Goal: Information Seeking & Learning: Learn about a topic

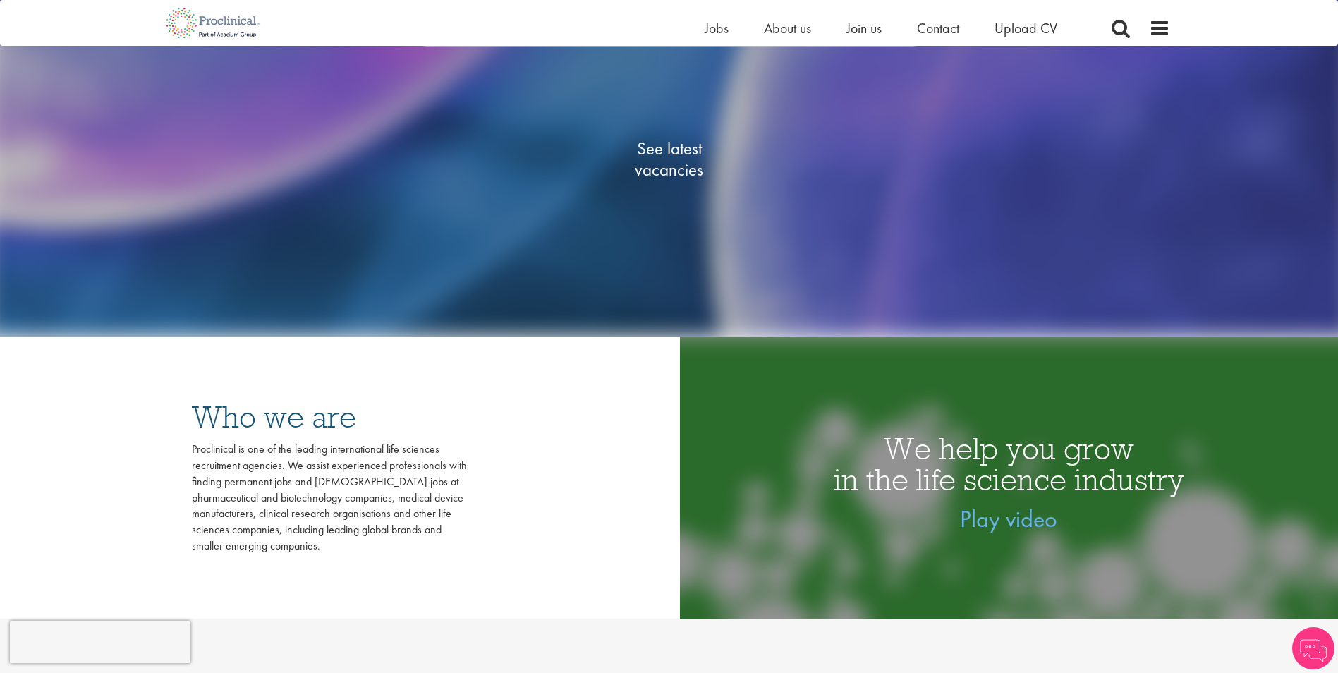
scroll to position [353, 0]
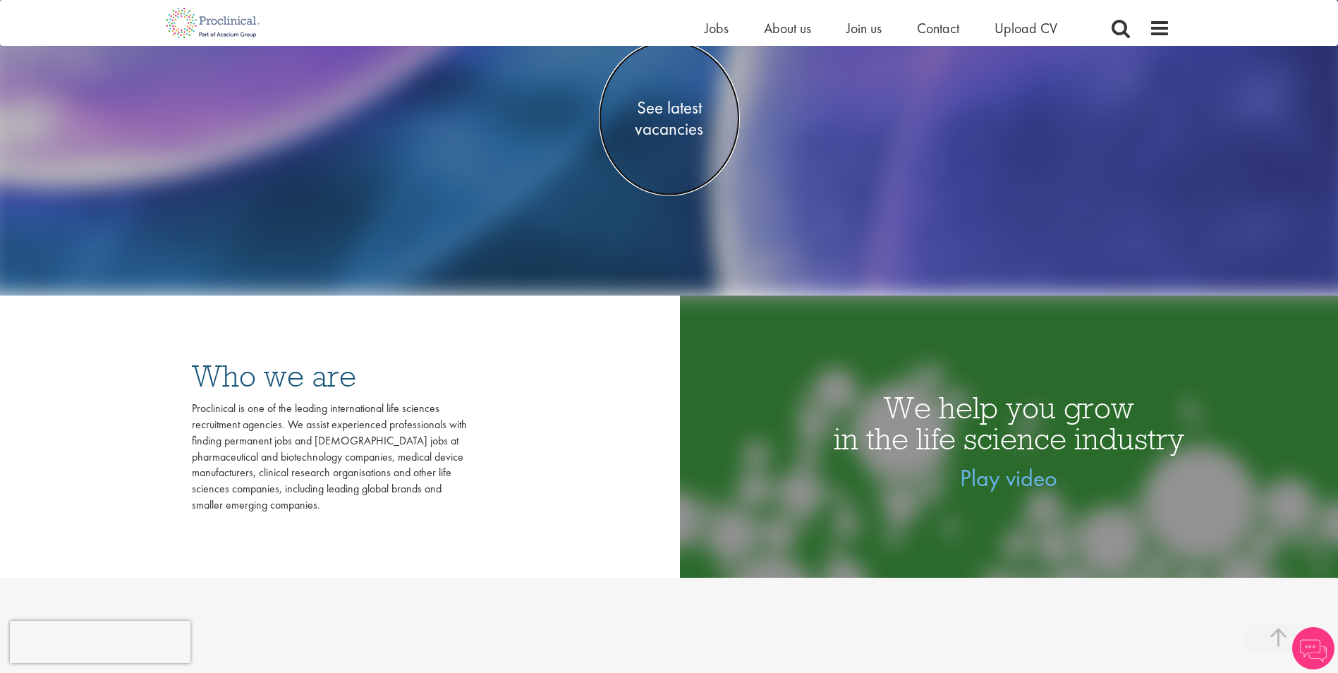
click at [671, 116] on span "See latest vacancies" at bounding box center [669, 118] width 141 height 42
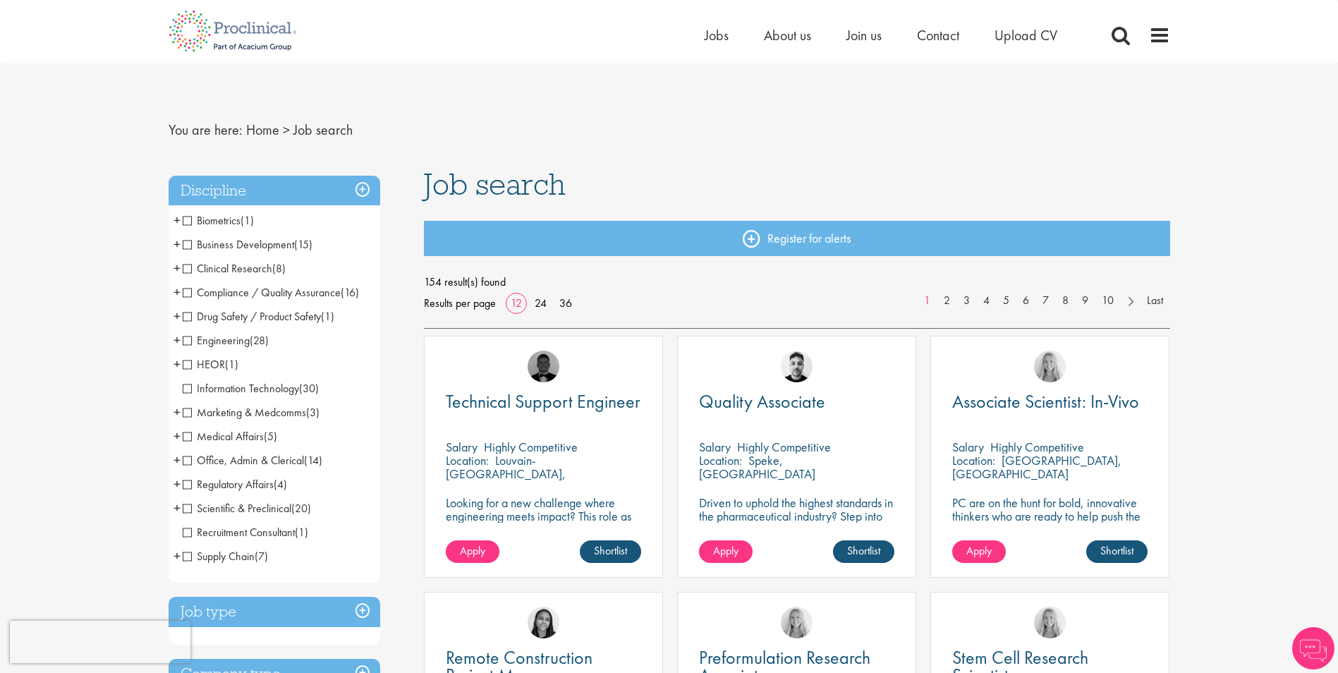
click at [466, 179] on span "Job search" at bounding box center [495, 184] width 142 height 38
click at [467, 181] on span "Job search" at bounding box center [495, 184] width 142 height 38
click at [524, 200] on span "Job search" at bounding box center [495, 184] width 142 height 38
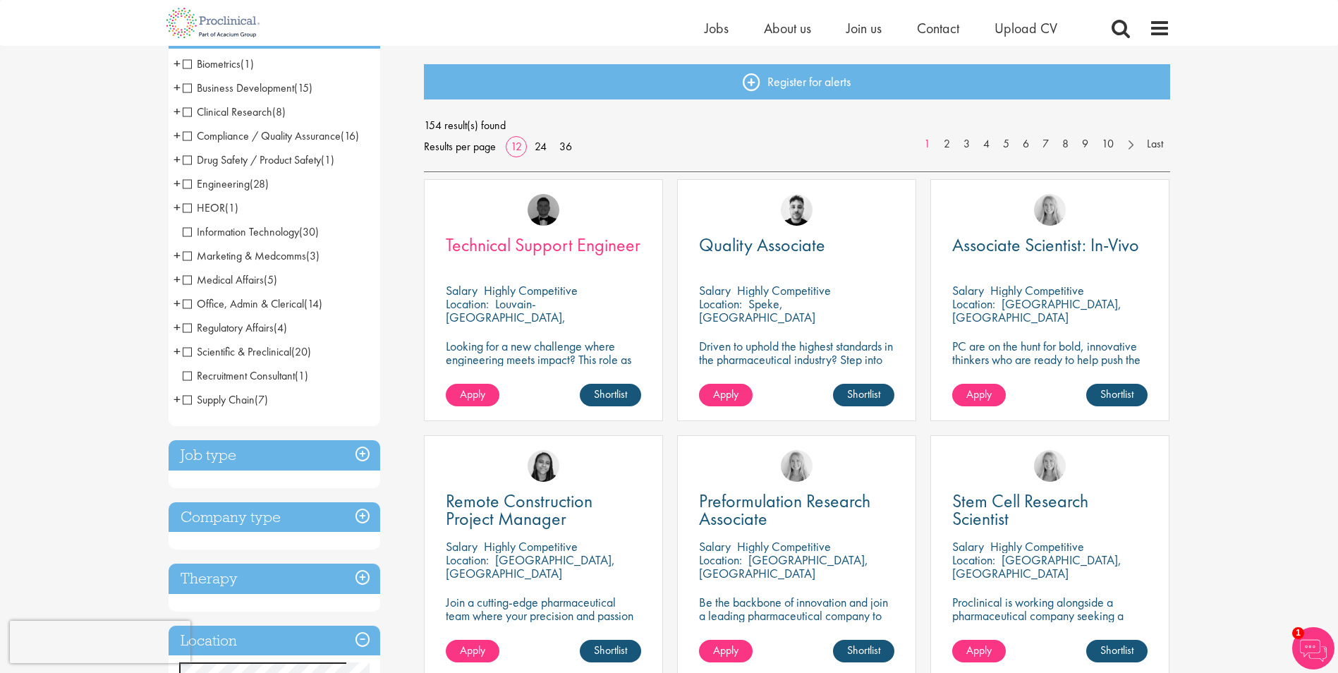
scroll to position [71, 0]
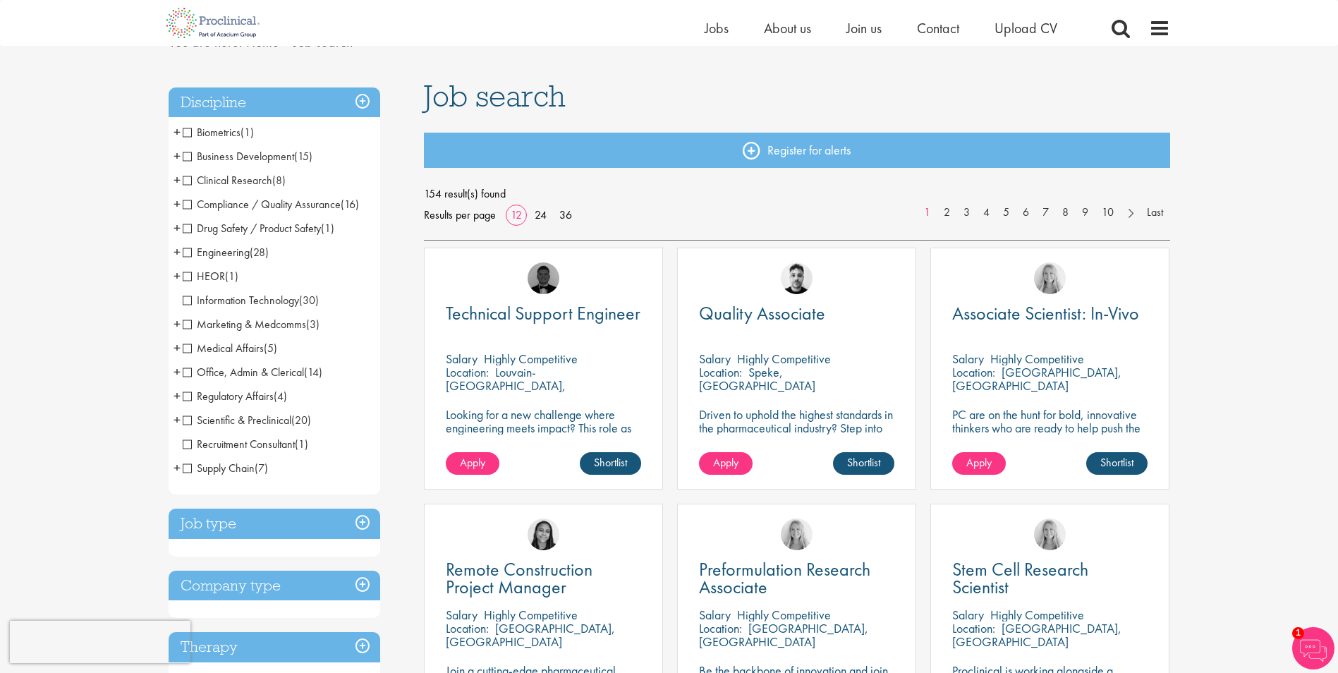
click at [504, 107] on span "Job search" at bounding box center [495, 96] width 142 height 38
drag, startPoint x: 504, startPoint y: 107, endPoint x: 491, endPoint y: 104, distance: 13.0
click at [491, 104] on span "Job search" at bounding box center [495, 96] width 142 height 38
click at [491, 103] on span "Job search" at bounding box center [495, 96] width 142 height 38
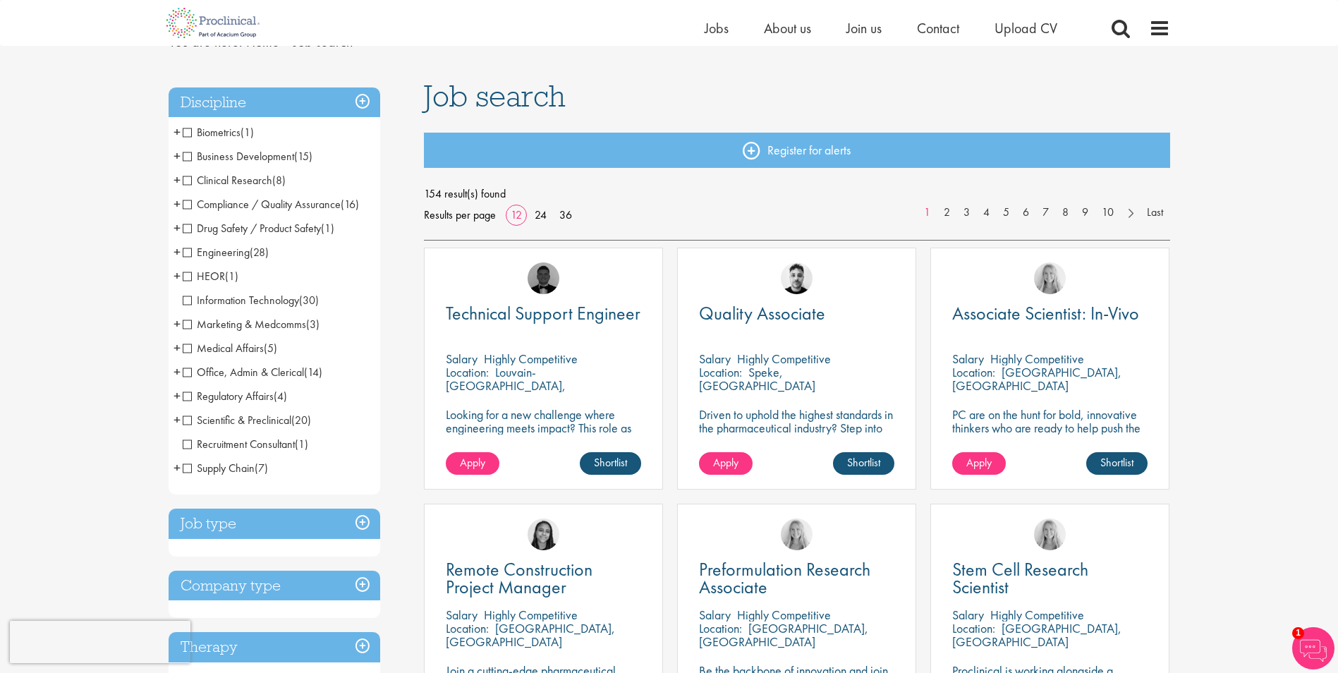
drag, startPoint x: 491, startPoint y: 103, endPoint x: 478, endPoint y: 102, distance: 12.8
click at [478, 102] on span "Job search" at bounding box center [495, 96] width 142 height 38
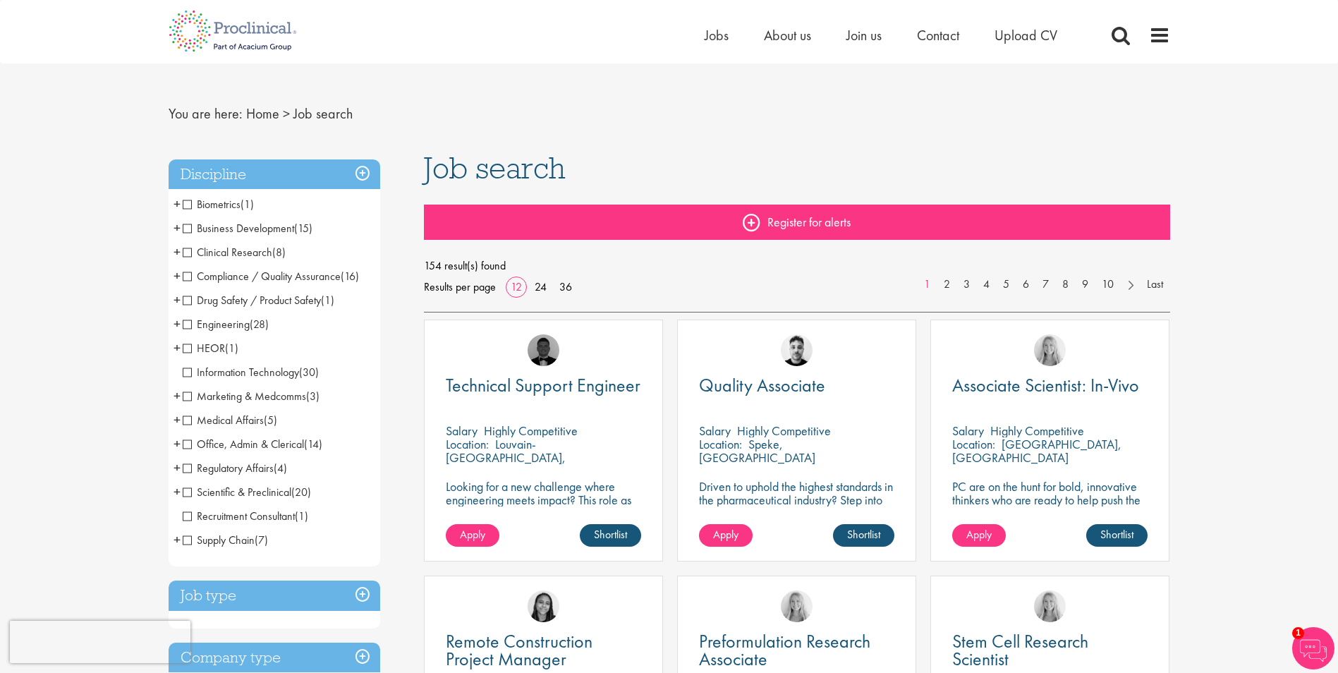
scroll to position [0, 0]
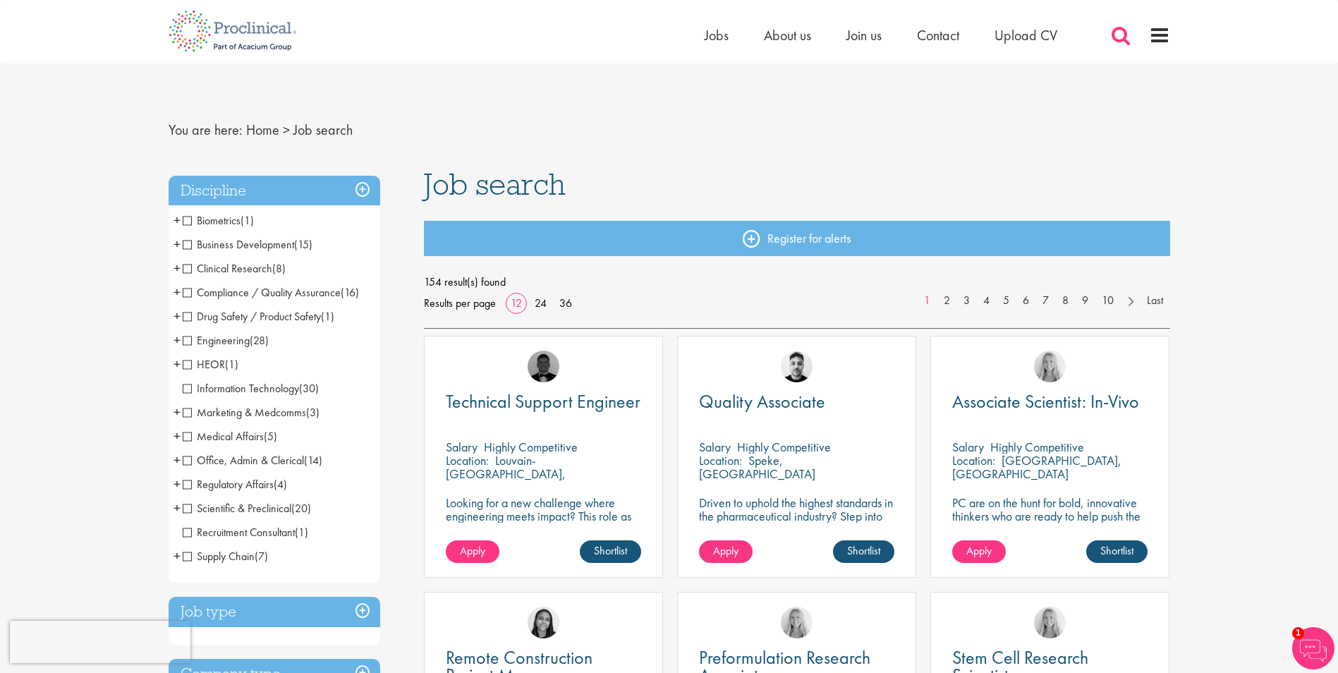
click at [1117, 36] on span at bounding box center [1121, 35] width 21 height 21
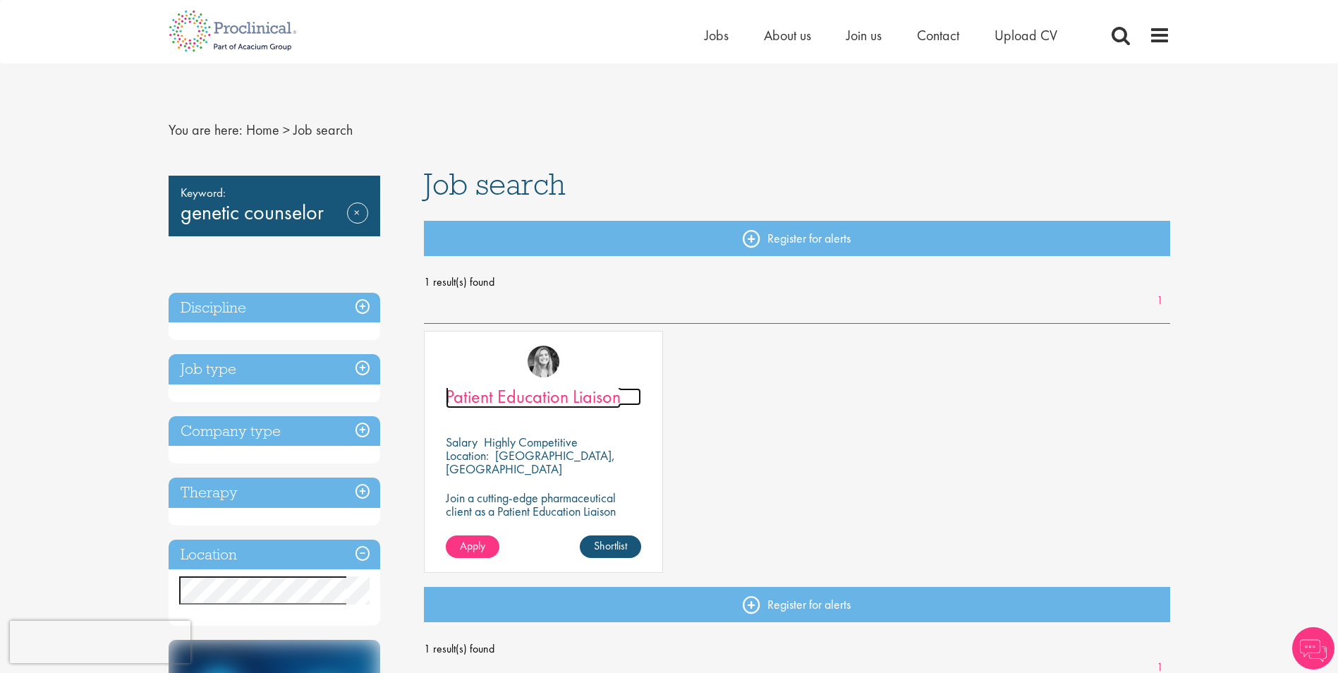
click at [571, 397] on span "Patient Education Liaison" at bounding box center [533, 397] width 175 height 24
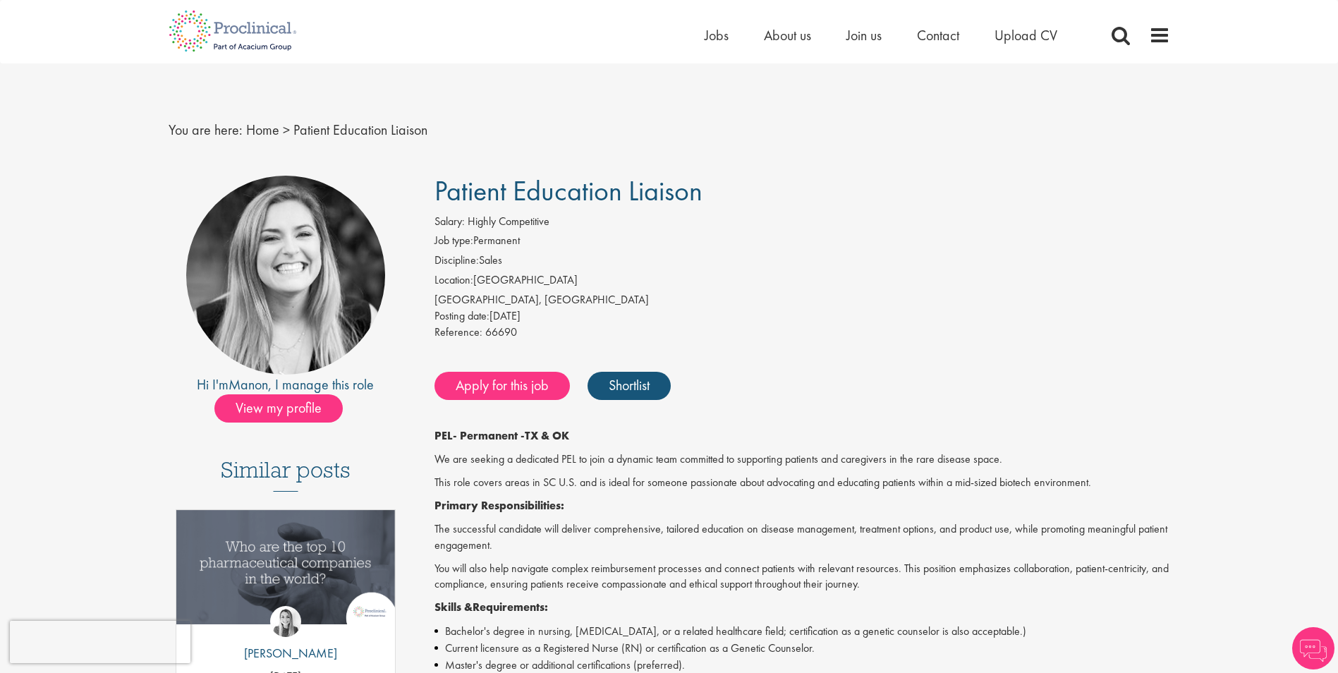
drag, startPoint x: 461, startPoint y: 190, endPoint x: 524, endPoint y: 246, distance: 83.4
click at [524, 246] on li "Job type: Permanent" at bounding box center [803, 243] width 736 height 20
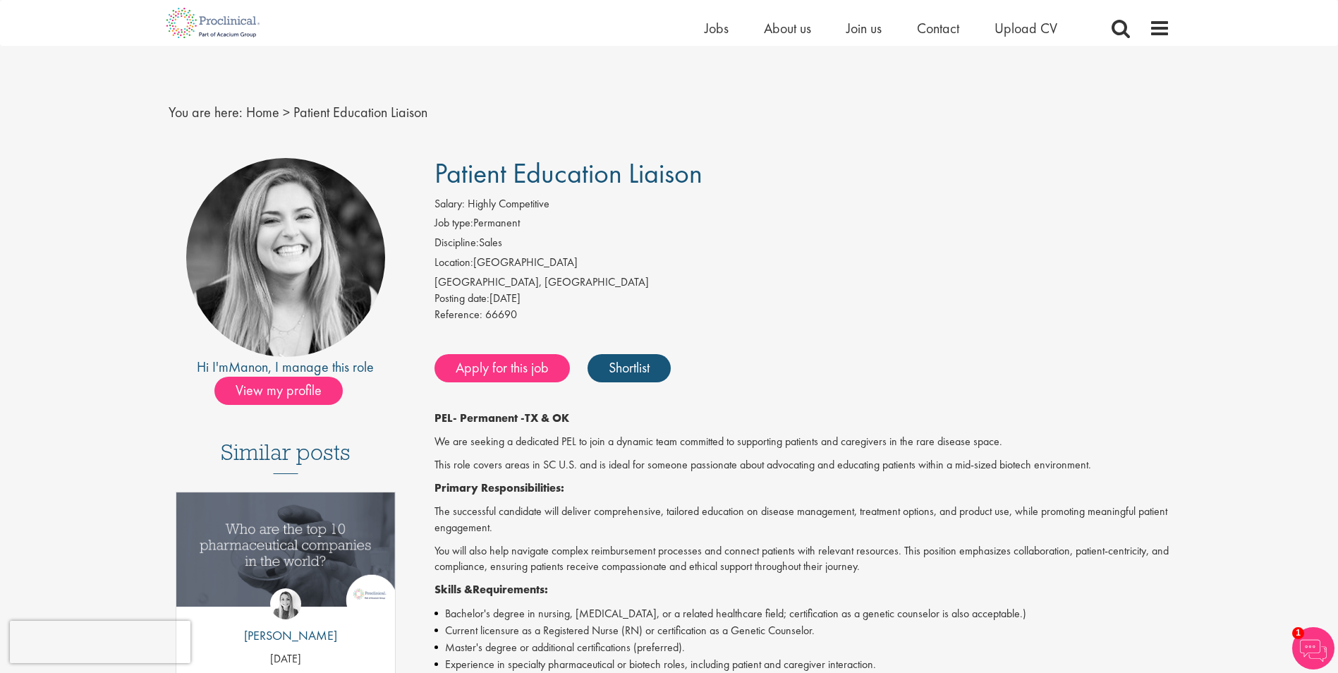
scroll to position [71, 0]
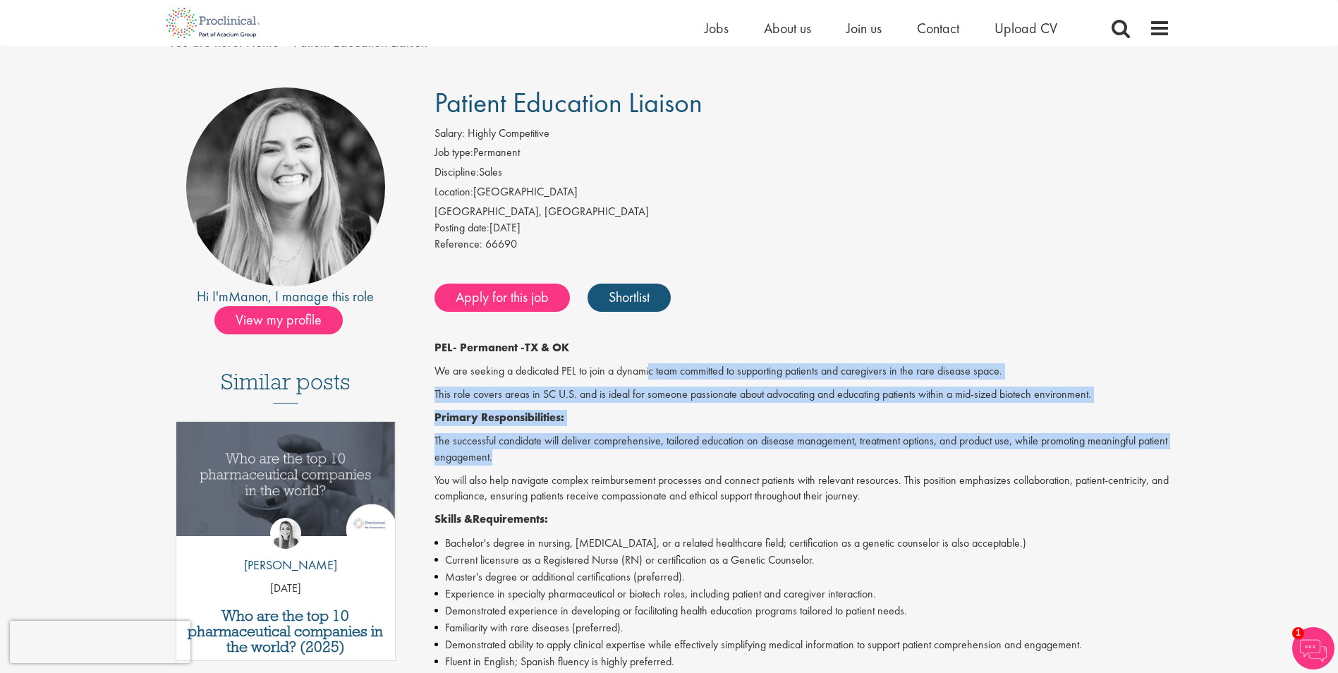
drag, startPoint x: 703, startPoint y: 452, endPoint x: 653, endPoint y: 380, distance: 87.1
click at [653, 380] on div "PEL - Permanent - TX & OK We are seeking a dedicated PEL to join a dynamic team…" at bounding box center [803, 676] width 736 height 672
drag, startPoint x: 653, startPoint y: 380, endPoint x: 664, endPoint y: 382, distance: 10.7
click at [664, 382] on div "PEL - Permanent - TX & OK We are seeking a dedicated PEL to join a dynamic team…" at bounding box center [803, 676] width 736 height 672
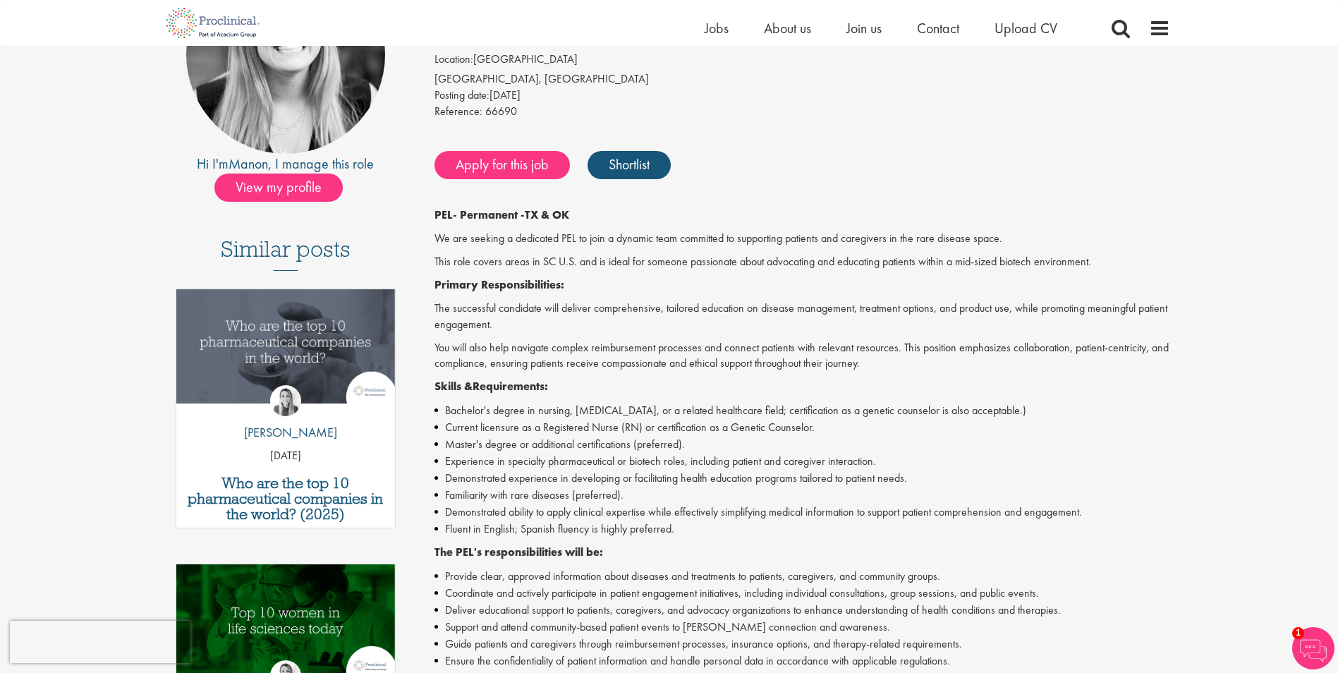
scroll to position [212, 0]
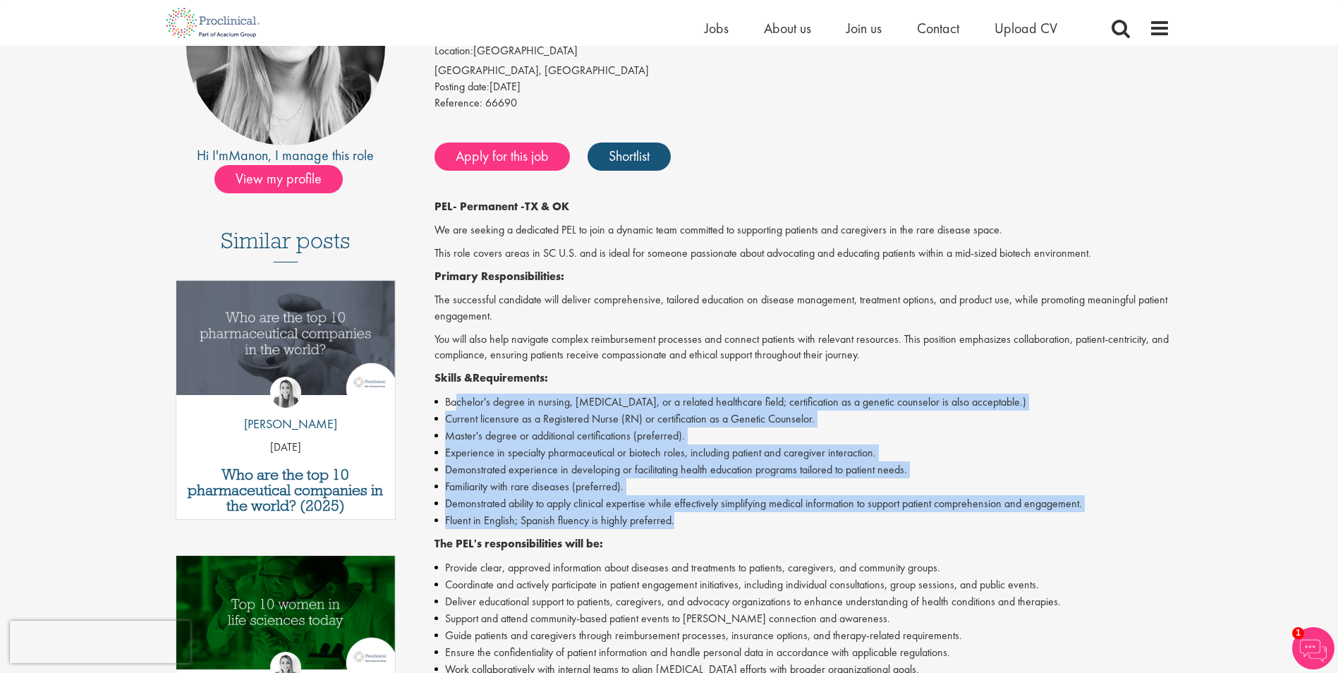
drag, startPoint x: 455, startPoint y: 403, endPoint x: 699, endPoint y: 516, distance: 269.0
click at [699, 516] on ul "Bachelor's degree in nursing, Genetic Counseling, or a related healthcare field…" at bounding box center [803, 461] width 736 height 135
click at [699, 516] on li "Fluent in English; Spanish fluency is highly preferred." at bounding box center [803, 520] width 736 height 17
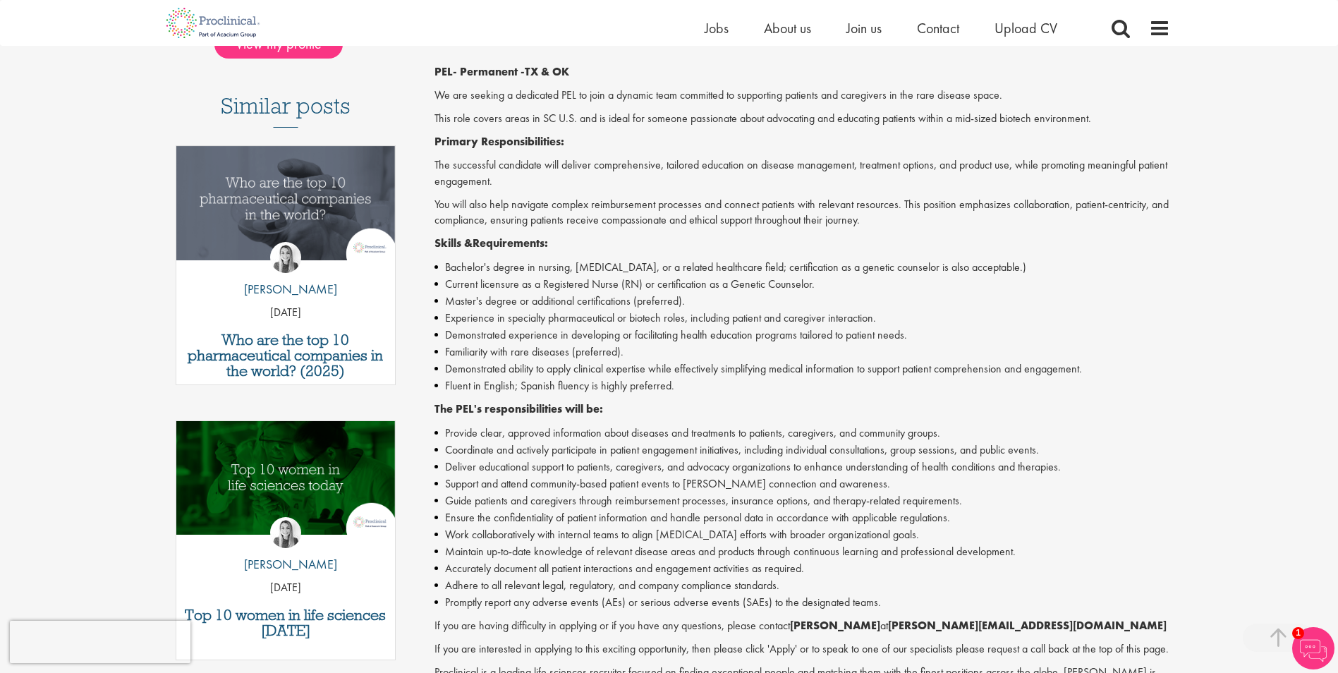
scroll to position [353, 0]
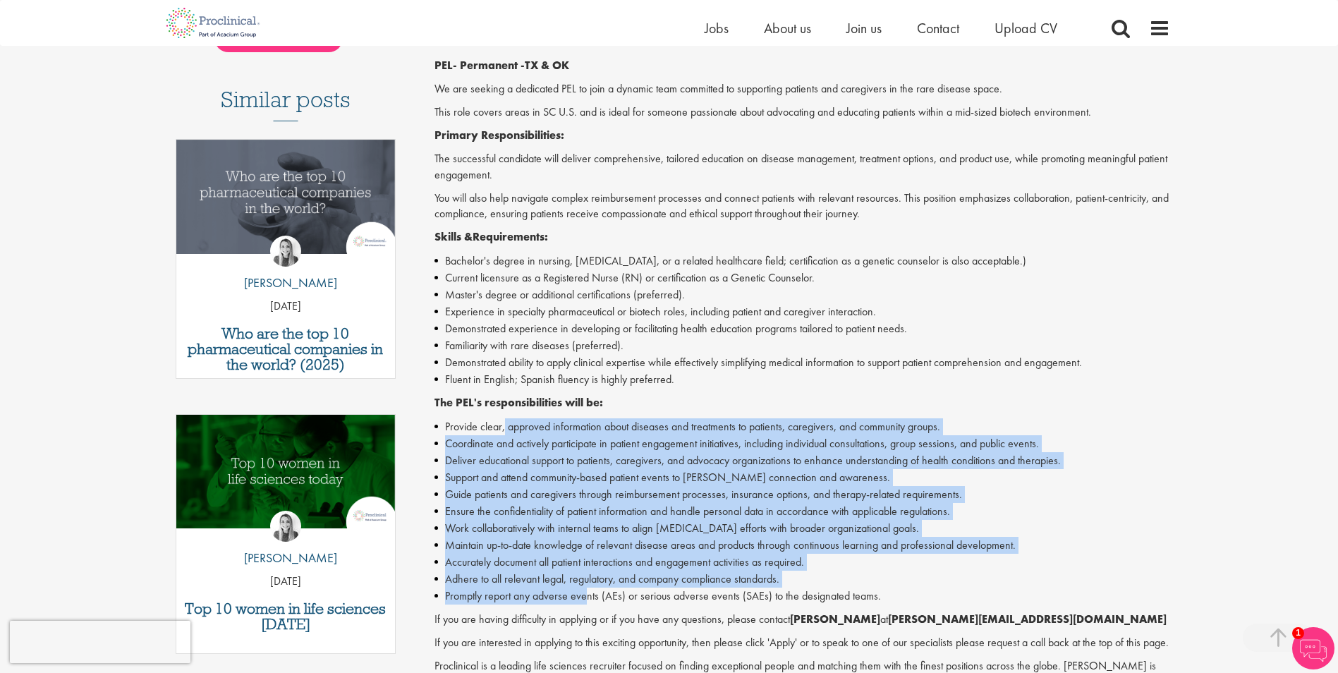
drag, startPoint x: 505, startPoint y: 423, endPoint x: 585, endPoint y: 600, distance: 194.2
click at [585, 600] on ul "Provide clear, approved information about diseases and treatments to patients, …" at bounding box center [803, 511] width 736 height 186
click at [586, 600] on li "Promptly report any adverse events (AEs) or serious adverse events (SAEs) to th…" at bounding box center [803, 596] width 736 height 17
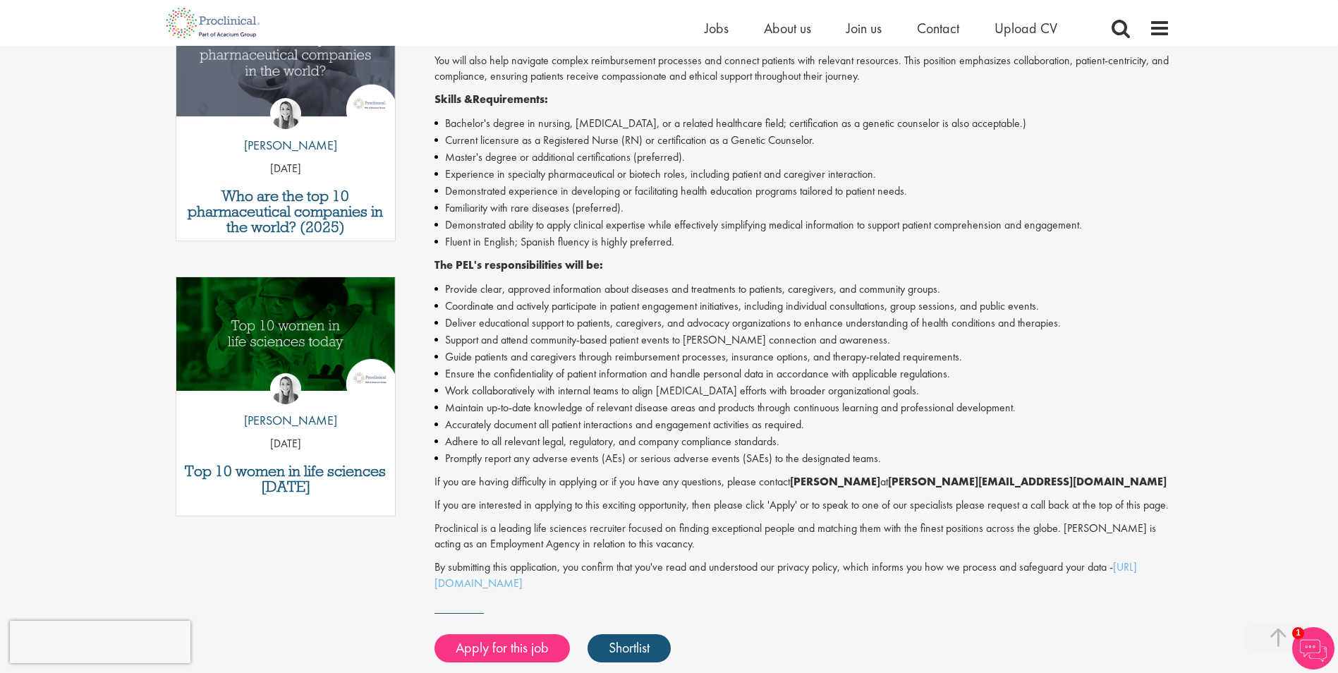
scroll to position [494, 0]
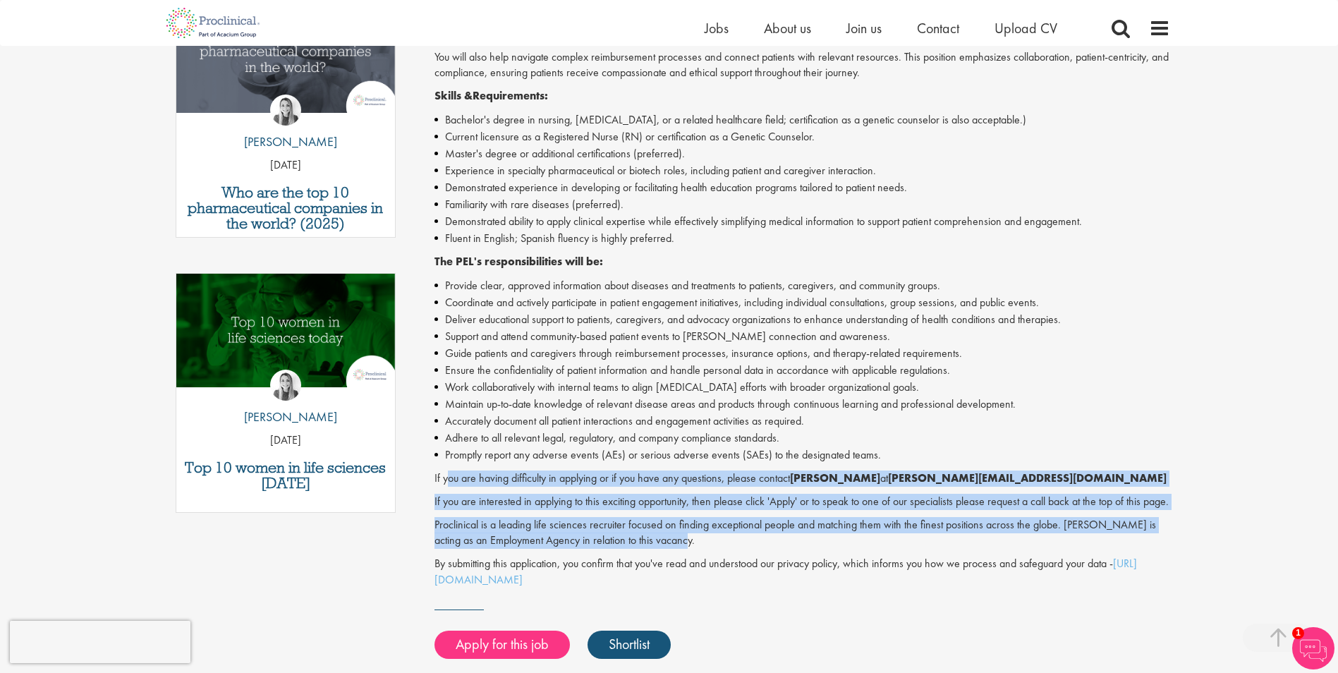
drag, startPoint x: 686, startPoint y: 559, endPoint x: 480, endPoint y: 483, distance: 219.0
click at [472, 483] on div "PEL - Permanent - TX & OK We are seeking a dedicated PEL to join a dynamic team…" at bounding box center [803, 253] width 736 height 672
drag, startPoint x: 480, startPoint y: 483, endPoint x: 660, endPoint y: 524, distance: 184.7
click at [660, 510] on p "If you are interested in applying to this exciting opportunity, then please cli…" at bounding box center [803, 502] width 736 height 16
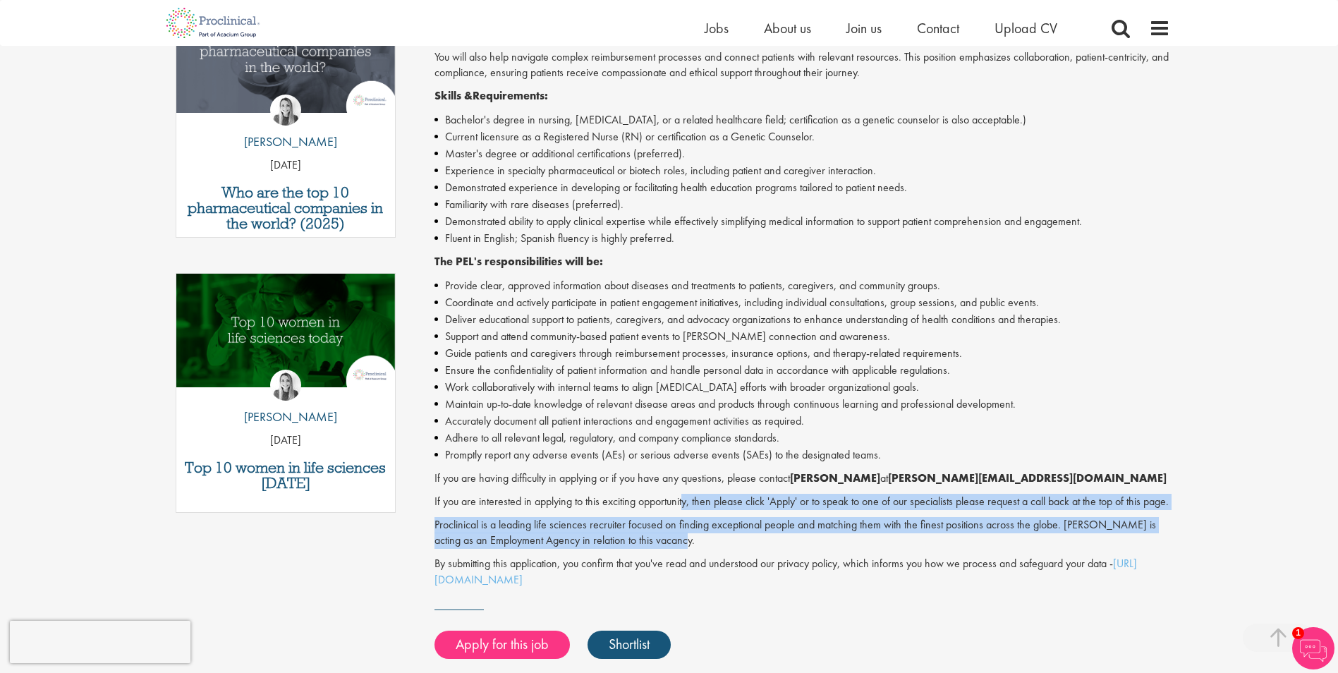
drag, startPoint x: 692, startPoint y: 557, endPoint x: 685, endPoint y: 507, distance: 50.6
click at [685, 507] on div "PEL - Permanent - TX & OK We are seeking a dedicated PEL to join a dynamic team…" at bounding box center [803, 253] width 736 height 672
click at [685, 507] on p "If you are interested in applying to this exciting opportunity, then please cli…" at bounding box center [803, 502] width 736 height 16
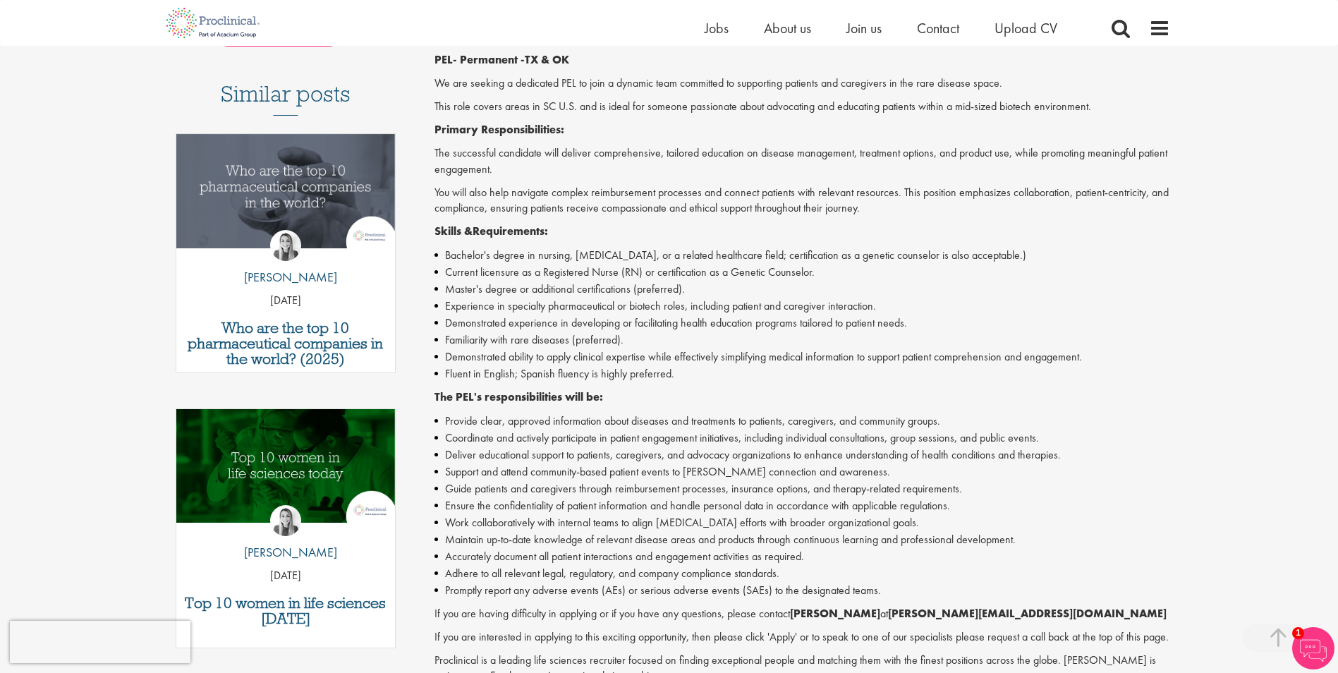
scroll to position [353, 0]
